Goal: Entertainment & Leisure: Browse casually

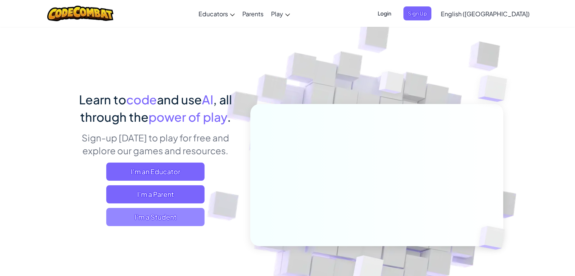
click at [174, 215] on span "I'm a Student" at bounding box center [155, 217] width 98 height 18
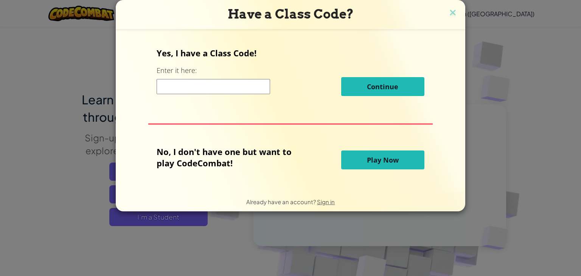
click at [204, 85] on input at bounding box center [213, 86] width 113 height 15
click at [358, 160] on button "Play Now" at bounding box center [382, 160] width 83 height 19
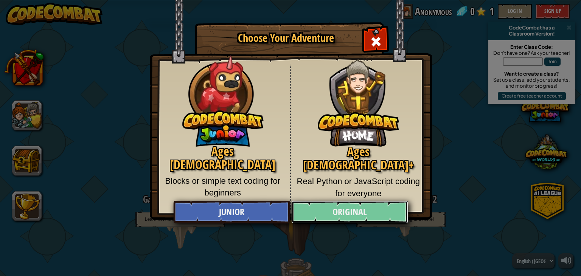
click at [348, 210] on link "Original" at bounding box center [349, 212] width 117 height 23
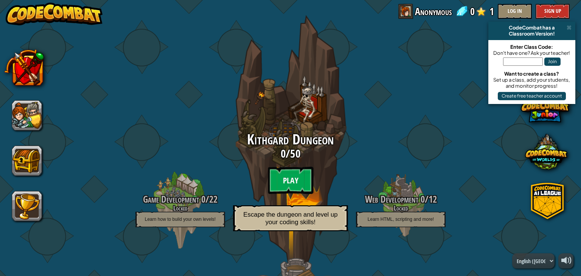
click at [279, 181] on btn "Play" at bounding box center [290, 180] width 45 height 27
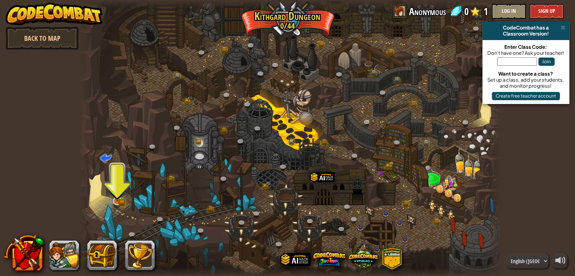
click at [119, 197] on img at bounding box center [117, 190] width 11 height 23
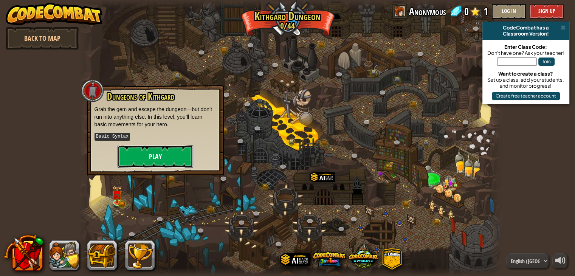
click at [146, 162] on button "Play" at bounding box center [156, 156] width 76 height 23
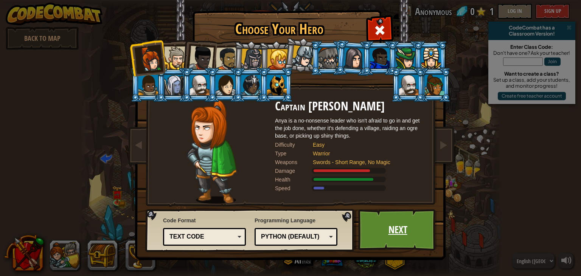
click at [372, 229] on link "Next" at bounding box center [397, 230] width 79 height 42
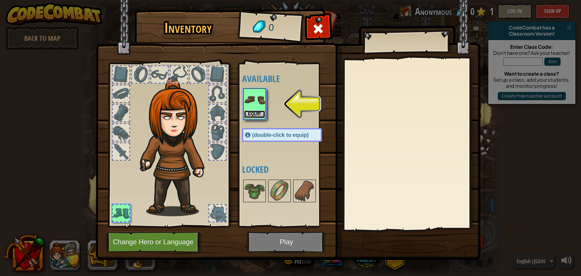
click at [248, 114] on button "Equip" at bounding box center [254, 114] width 21 height 8
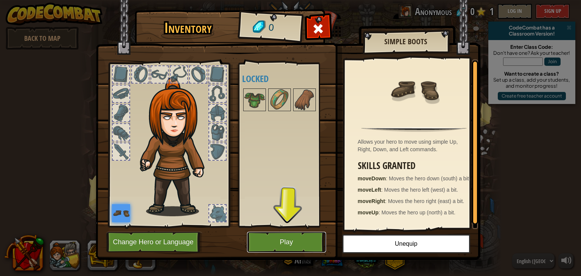
click at [295, 232] on button "Play" at bounding box center [286, 242] width 79 height 21
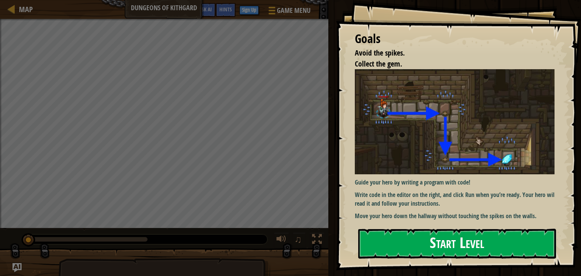
click at [427, 243] on button "Start Level" at bounding box center [457, 244] width 198 height 30
